Goal: Information Seeking & Learning: Learn about a topic

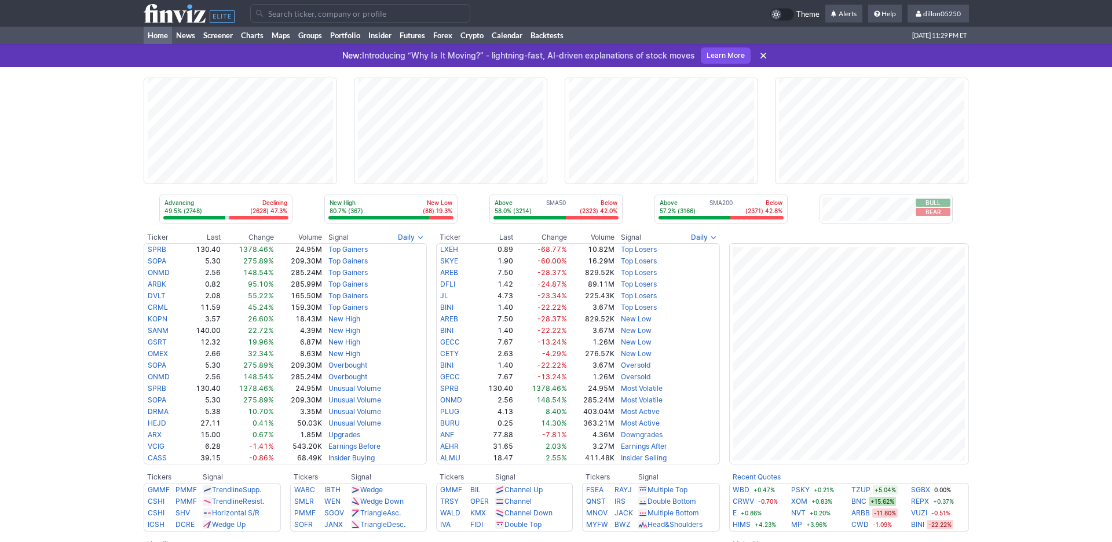
click at [296, 23] on input "Search" at bounding box center [360, 13] width 220 height 19
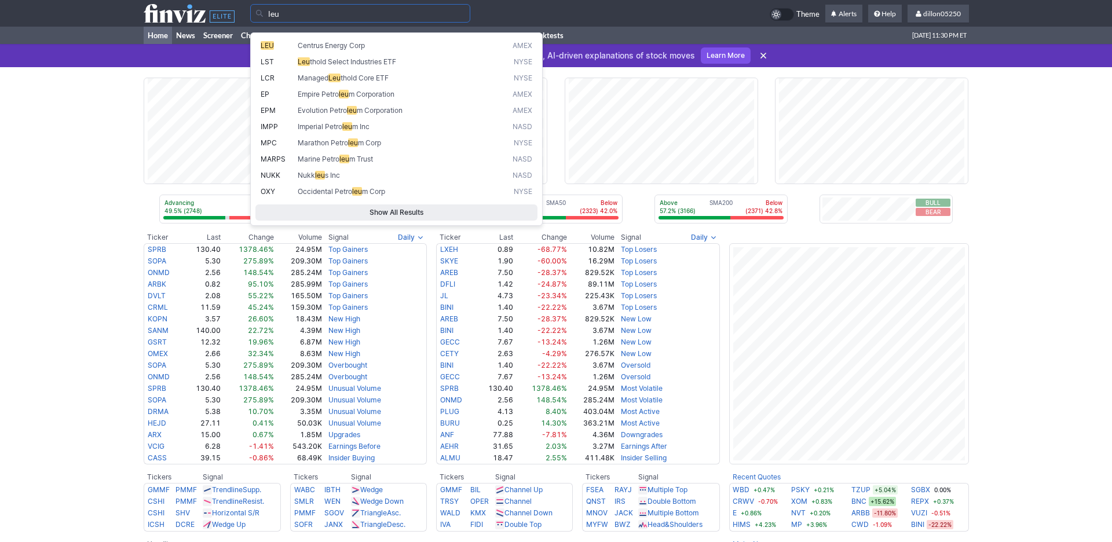
click at [333, 50] on span "Centrus Energy Corp" at bounding box center [331, 45] width 67 height 9
type input "LEU"
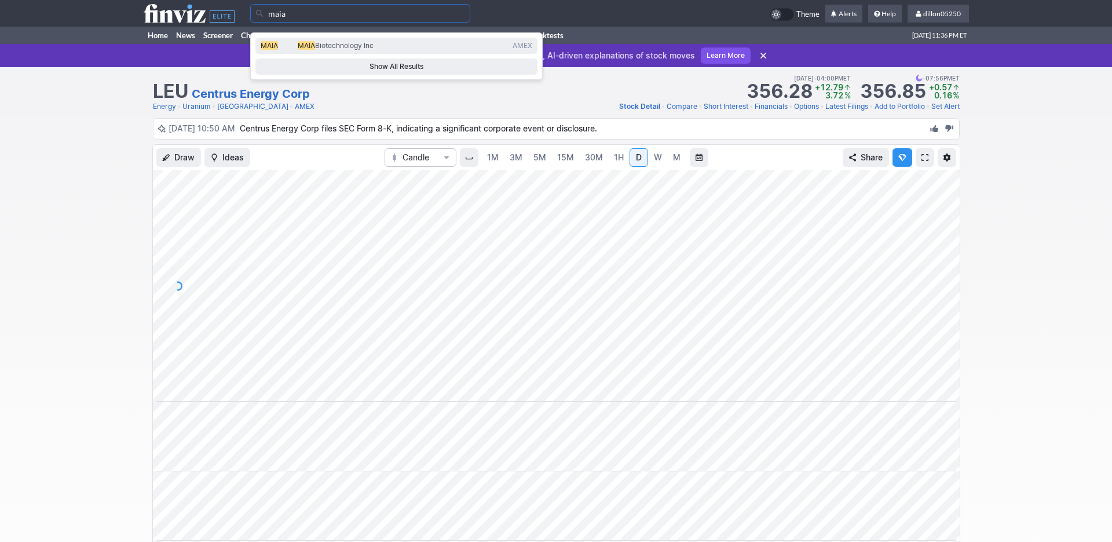
click at [278, 48] on span "MAIA" at bounding box center [269, 45] width 17 height 9
type input "MAIA"
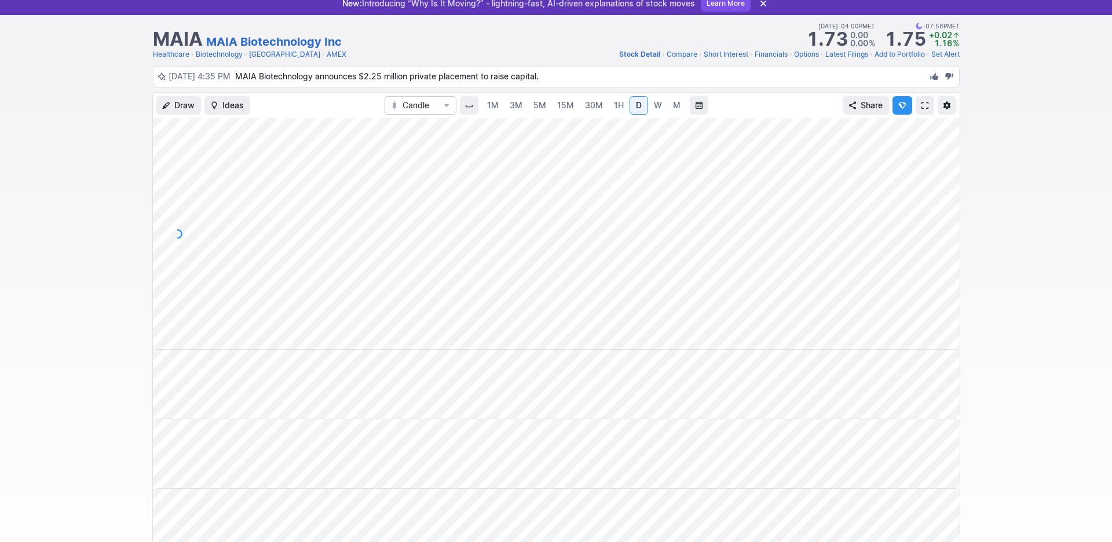
scroll to position [0, 70]
click at [922, 110] on span at bounding box center [925, 105] width 7 height 9
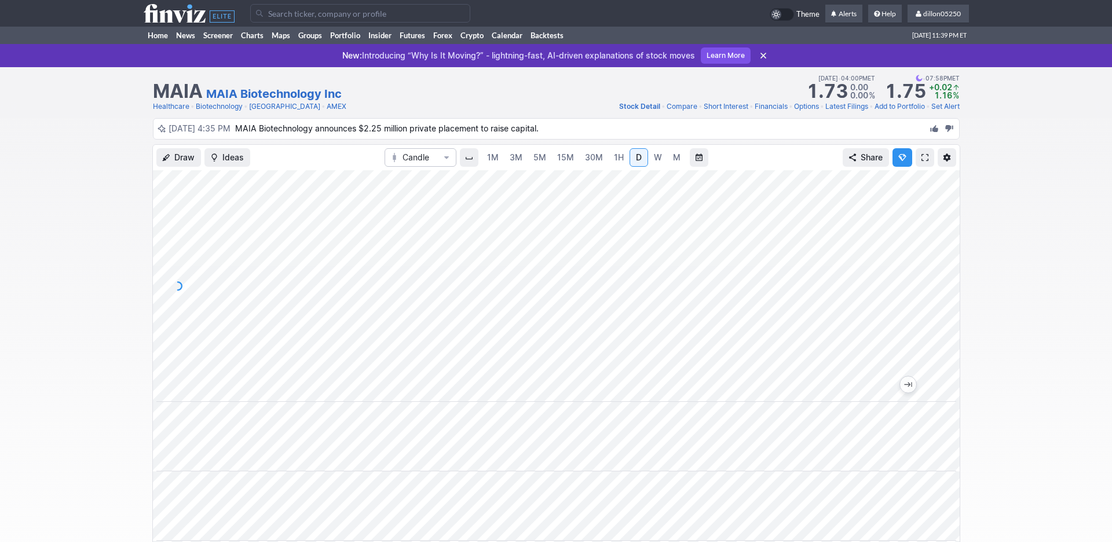
click at [282, 15] on input "Search" at bounding box center [360, 13] width 220 height 19
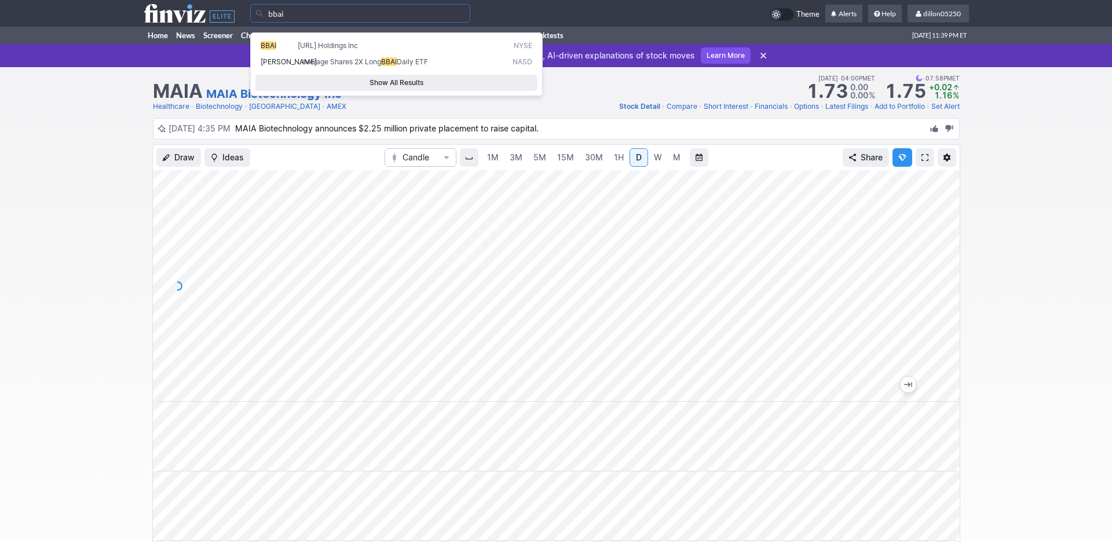
click at [344, 50] on span "BigBear.ai Holdings Inc" at bounding box center [328, 45] width 60 height 9
type input "BBAI"
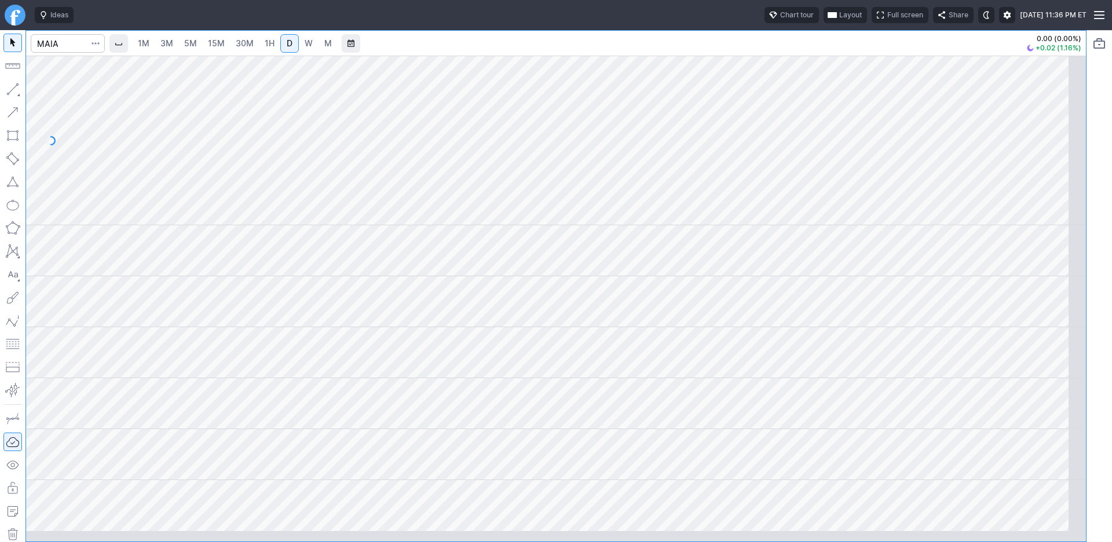
click at [829, 20] on span "button" at bounding box center [832, 14] width 7 height 9
click at [741, 49] on button "Layout" at bounding box center [733, 45] width 16 height 16
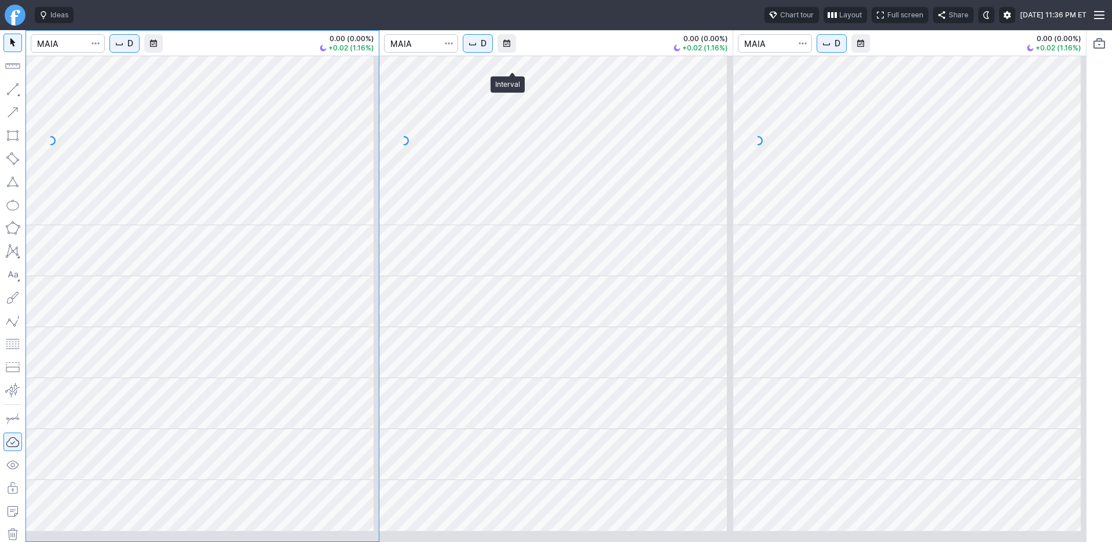
click at [487, 49] on span "D" at bounding box center [484, 44] width 6 height 12
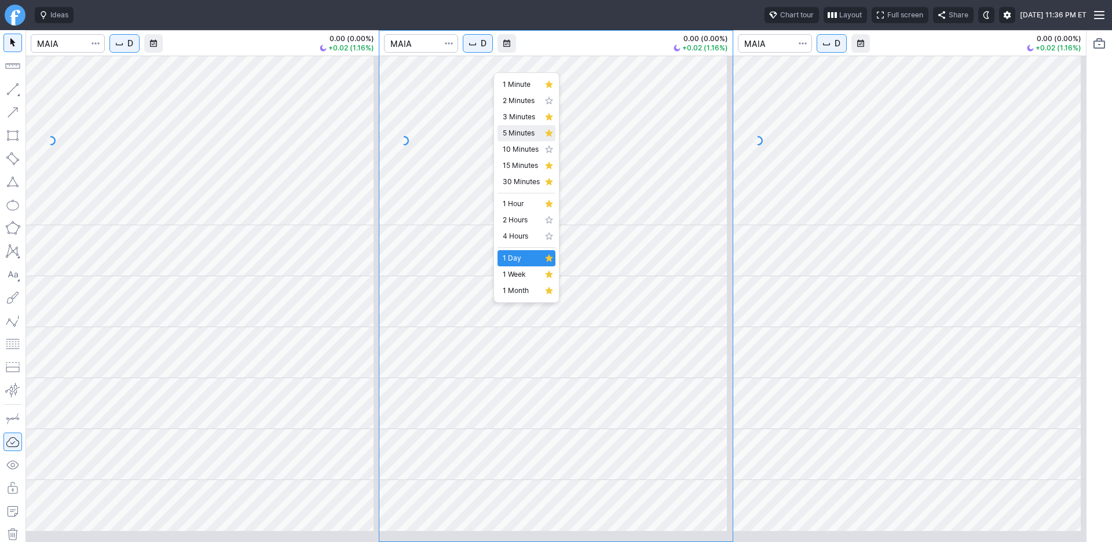
click at [516, 139] on span "5 Minutes" at bounding box center [521, 133] width 37 height 12
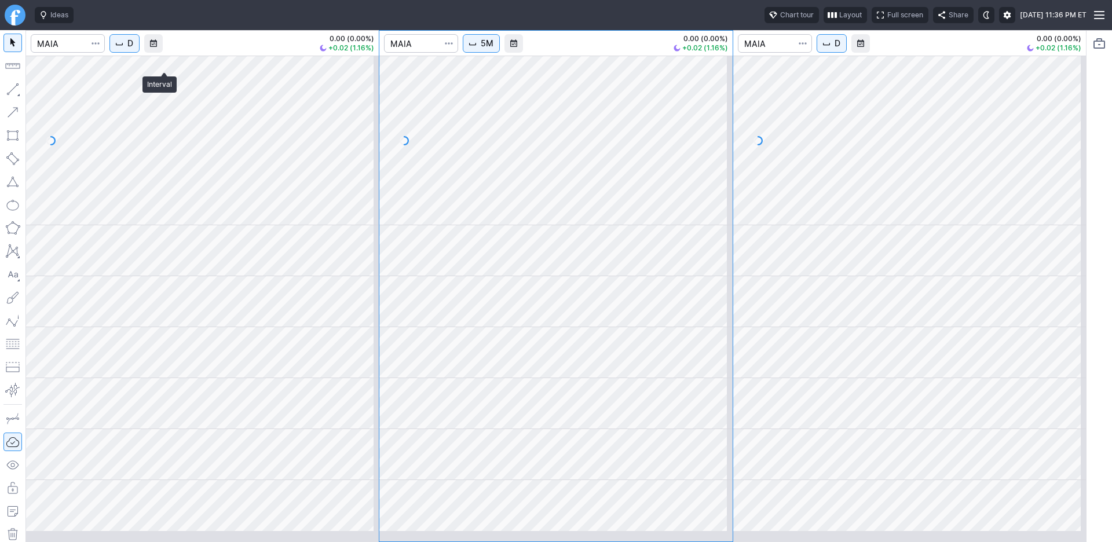
click at [133, 49] on span "D" at bounding box center [130, 44] width 6 height 12
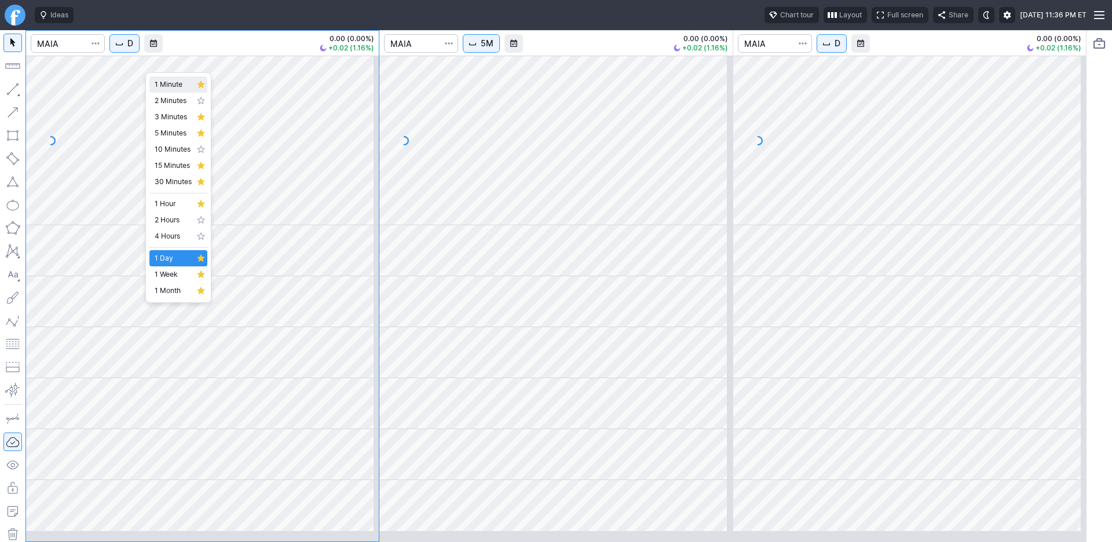
click at [176, 87] on span "1 Minute" at bounding box center [173, 85] width 37 height 12
click at [494, 49] on span "5M" at bounding box center [487, 44] width 13 height 12
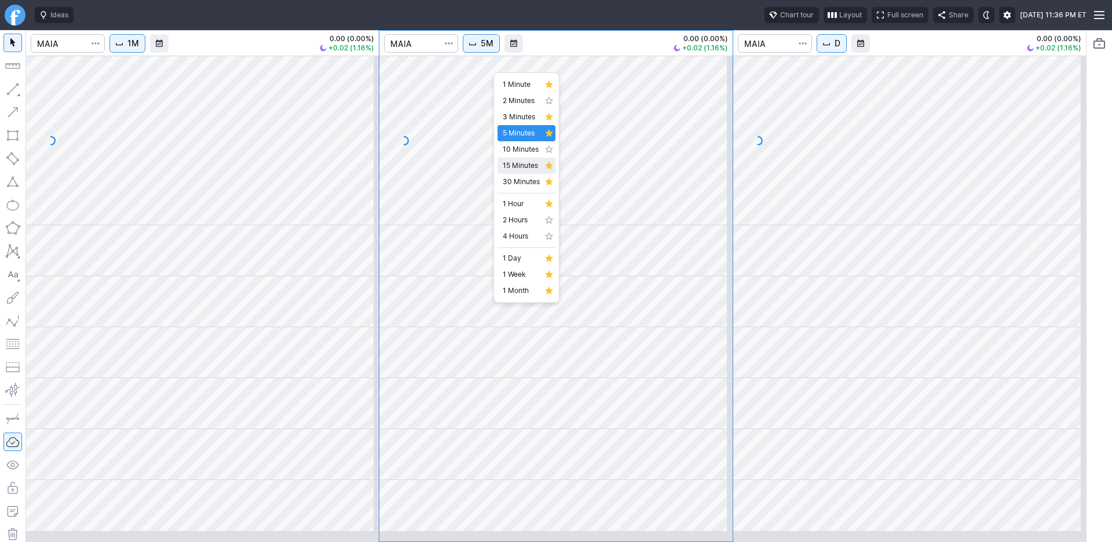
click at [526, 172] on span "15 Minutes" at bounding box center [521, 166] width 37 height 12
click at [893, 220] on div at bounding box center [910, 141] width 353 height 170
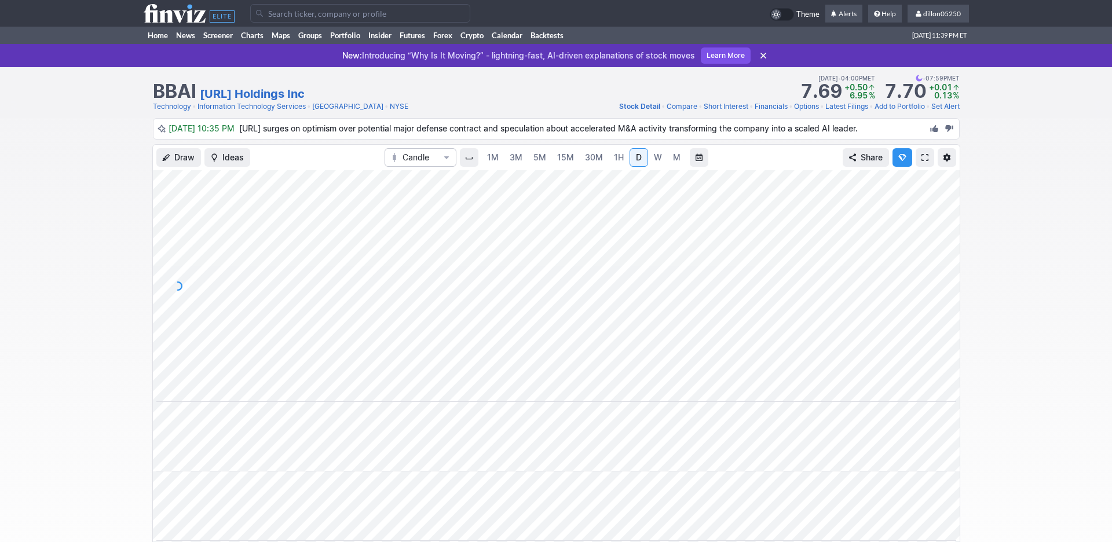
click at [922, 162] on span at bounding box center [925, 157] width 7 height 9
click at [159, 44] on link "Home" at bounding box center [158, 35] width 28 height 17
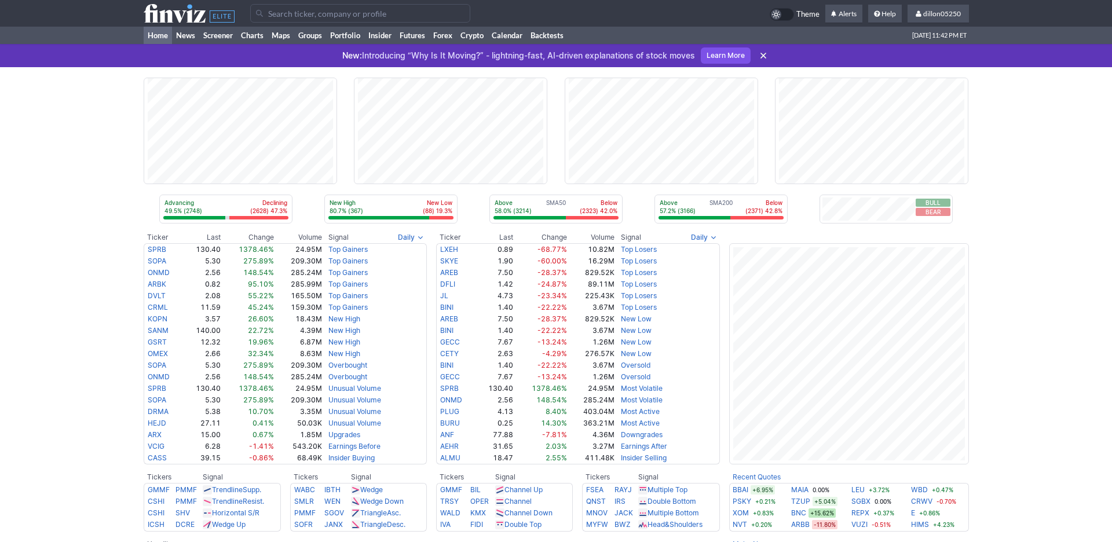
click at [286, 20] on input "Search" at bounding box center [360, 13] width 220 height 19
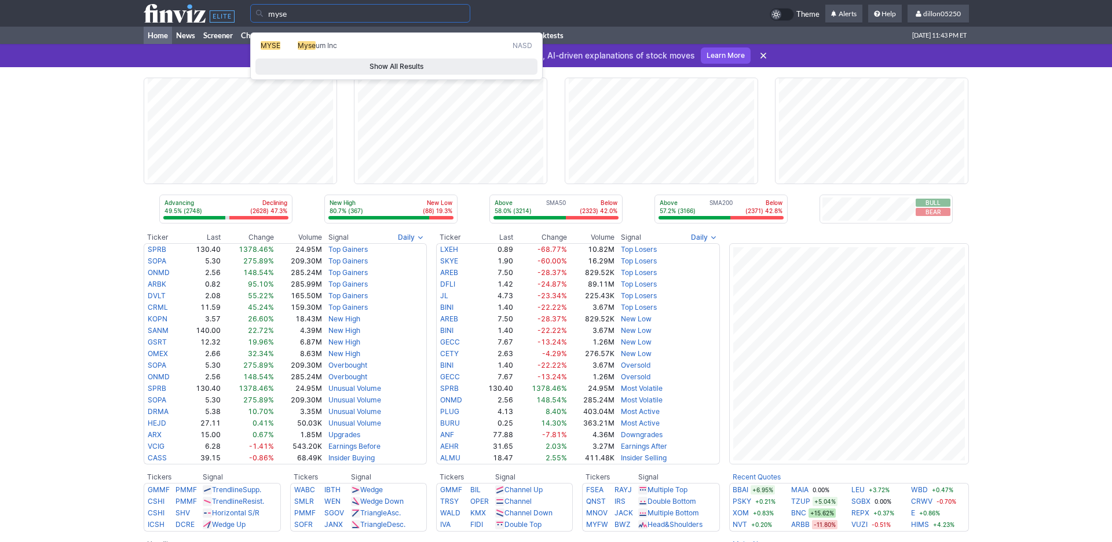
click at [279, 50] on span "MYSE" at bounding box center [271, 45] width 20 height 9
type input "MYSE"
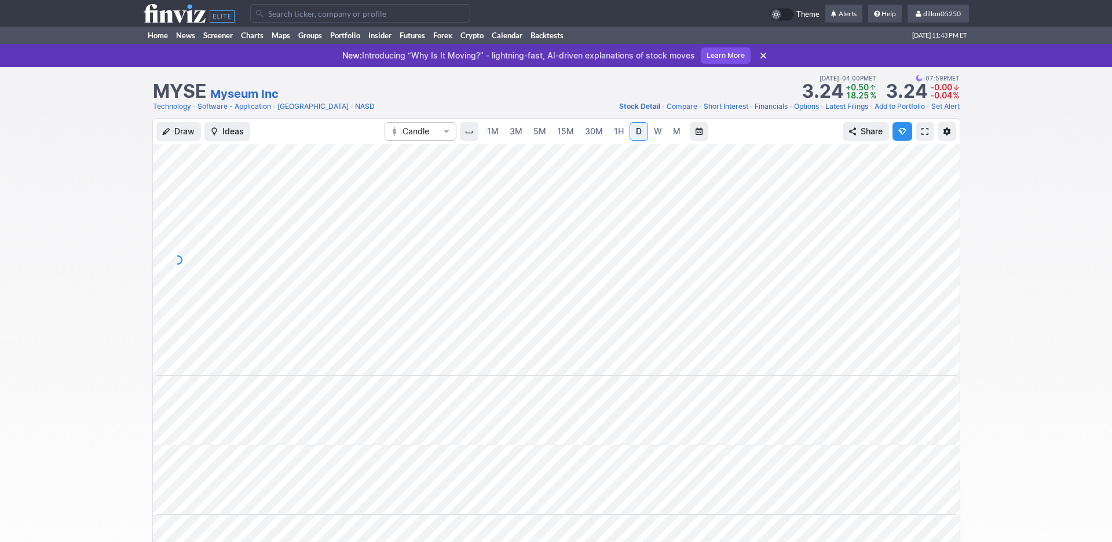
click at [922, 136] on span at bounding box center [925, 131] width 7 height 9
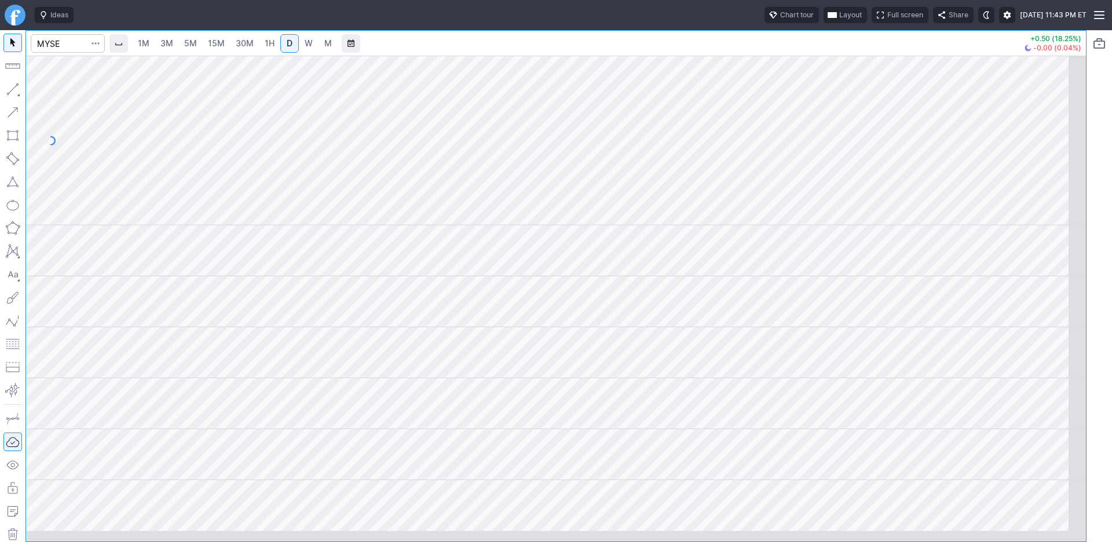
click at [824, 20] on button "Layout" at bounding box center [845, 15] width 43 height 16
click at [741, 53] on button "Layout" at bounding box center [733, 45] width 16 height 16
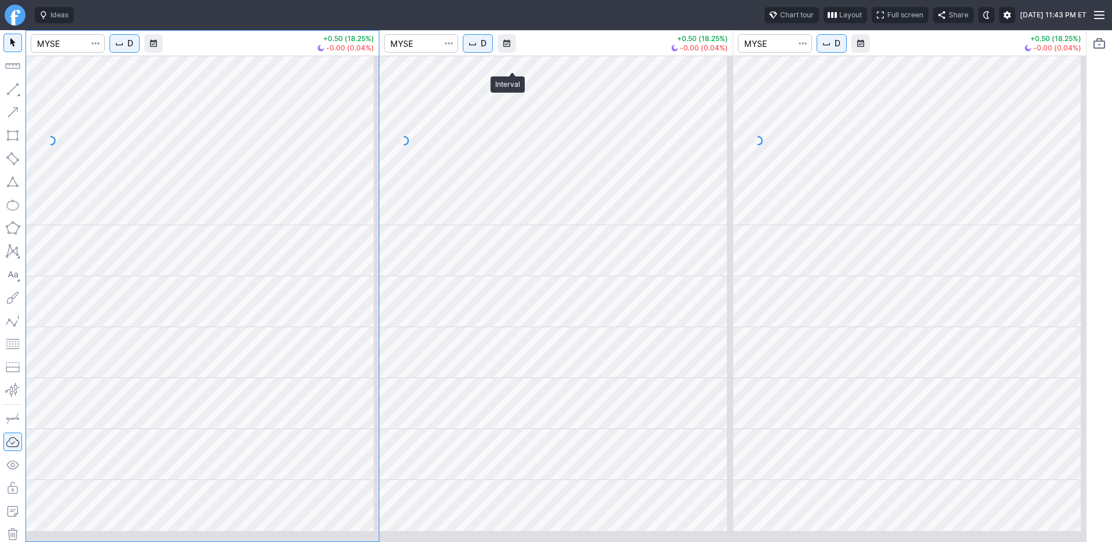
click at [487, 49] on span "D" at bounding box center [484, 44] width 6 height 12
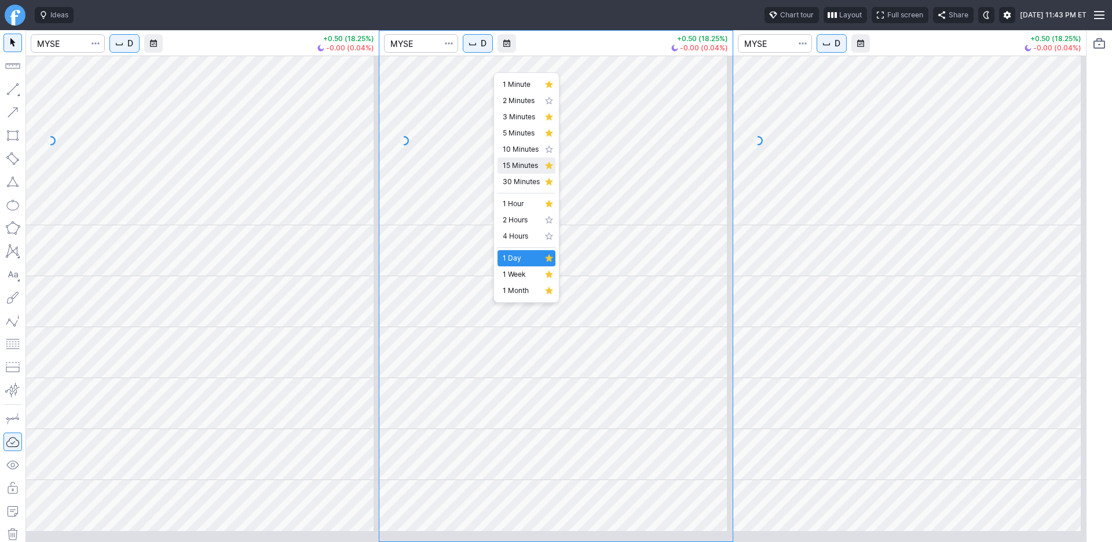
click at [519, 172] on span "15 Minutes" at bounding box center [521, 166] width 37 height 12
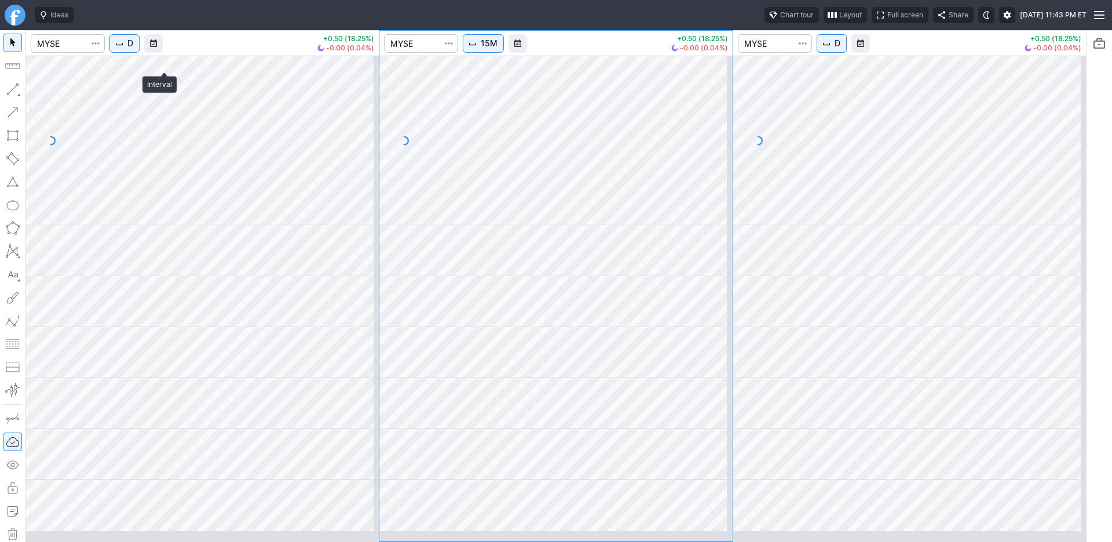
click at [133, 49] on span "D" at bounding box center [130, 44] width 6 height 12
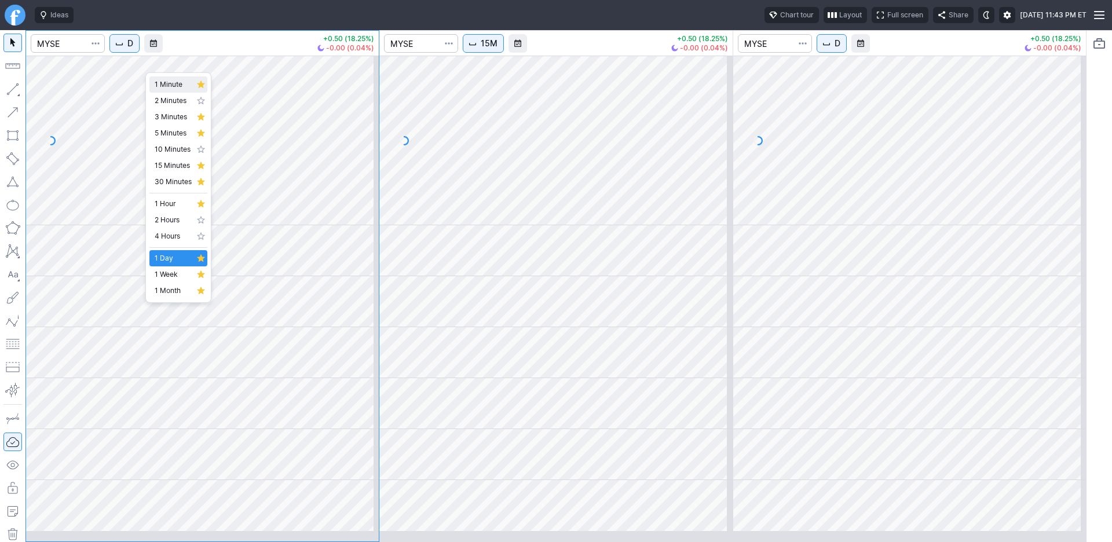
click at [173, 90] on span "1 Minute" at bounding box center [173, 85] width 37 height 12
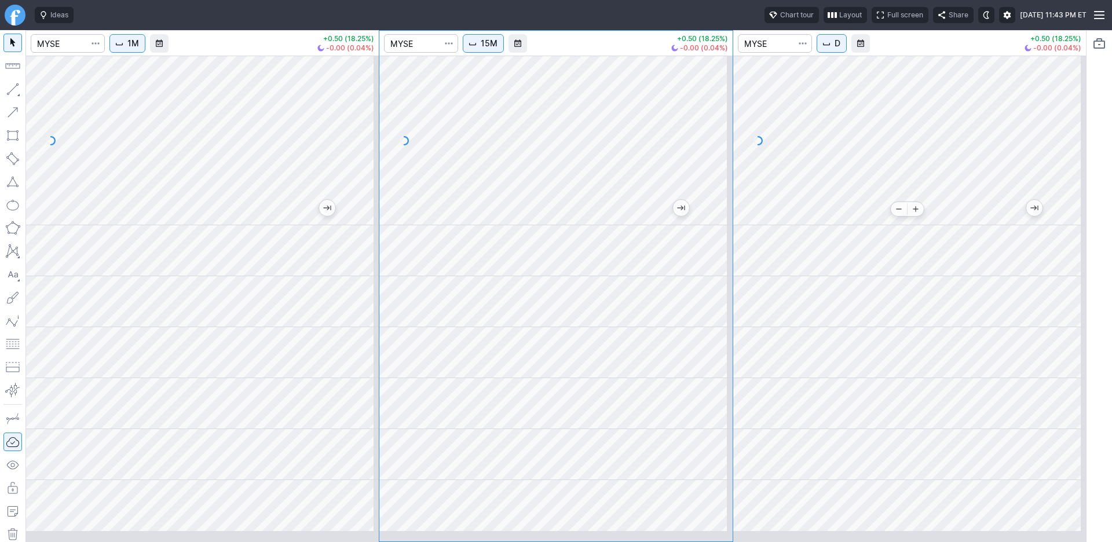
click at [918, 221] on div at bounding box center [910, 141] width 353 height 170
